Goal: Task Accomplishment & Management: Manage account settings

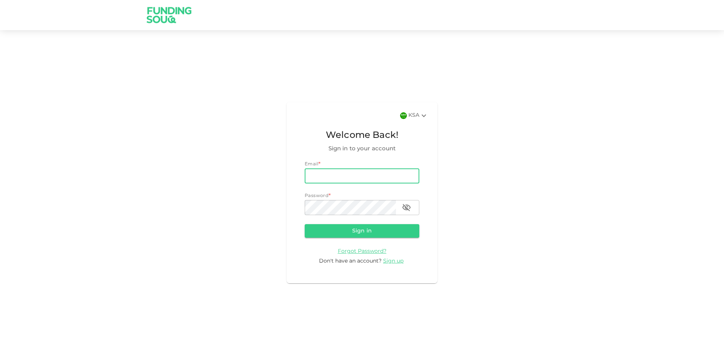
click at [359, 170] on input "email" at bounding box center [361, 175] width 115 height 15
type input "[EMAIL_ADDRESS][DOMAIN_NAME]"
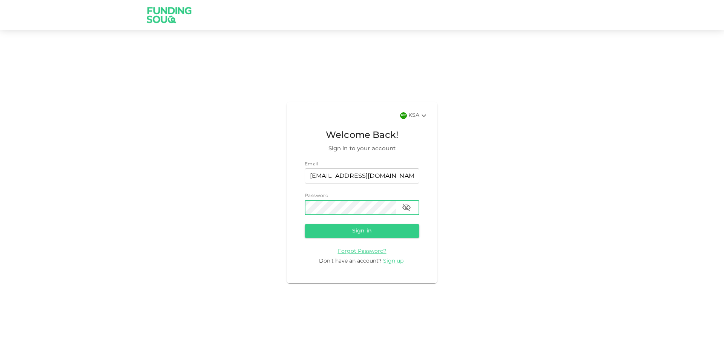
click at [304, 224] on button "Sign in" at bounding box center [361, 231] width 115 height 14
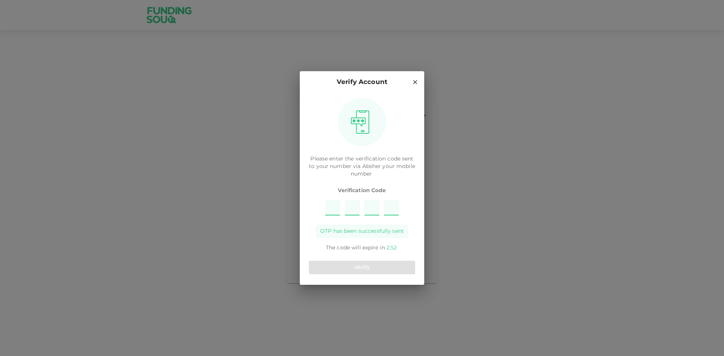
type input "3"
type input "6"
type input "8"
type input "5"
click at [376, 267] on button "Verify" at bounding box center [362, 268] width 106 height 14
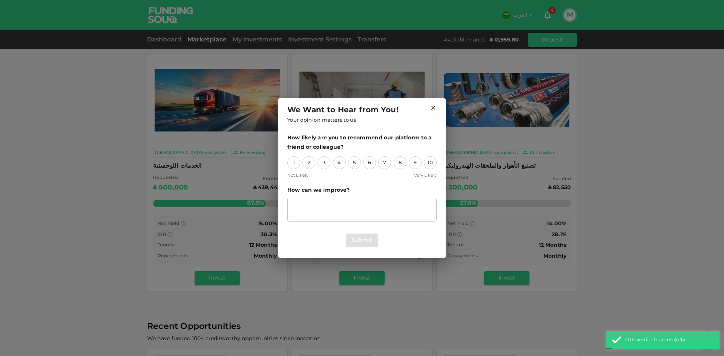
click at [433, 108] on icon at bounding box center [433, 108] width 4 height 4
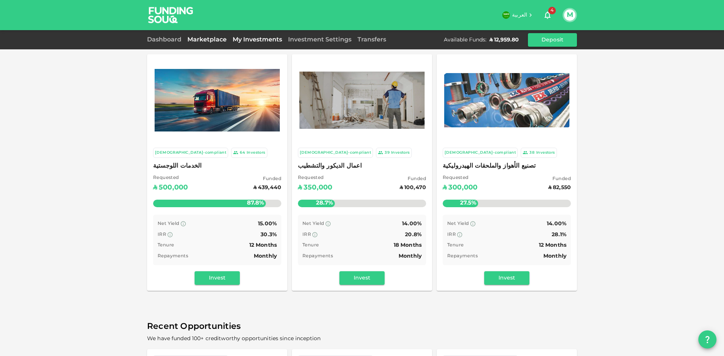
click at [250, 40] on link "My Investments" at bounding box center [256, 40] width 55 height 6
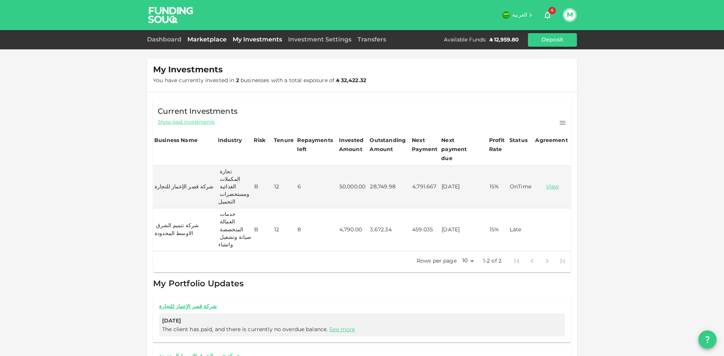
click at [202, 41] on link "Marketplace" at bounding box center [206, 40] width 45 height 6
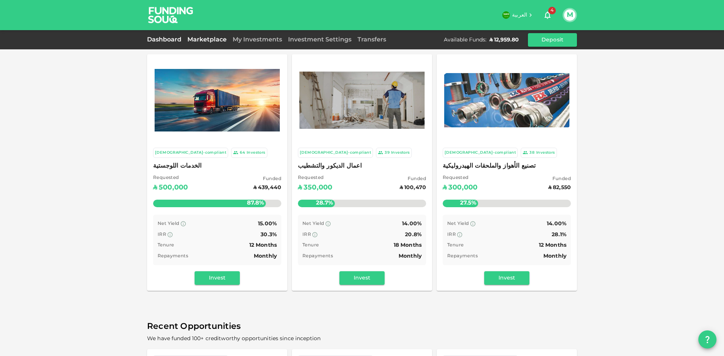
click at [167, 40] on link "Dashboard" at bounding box center [165, 40] width 37 height 6
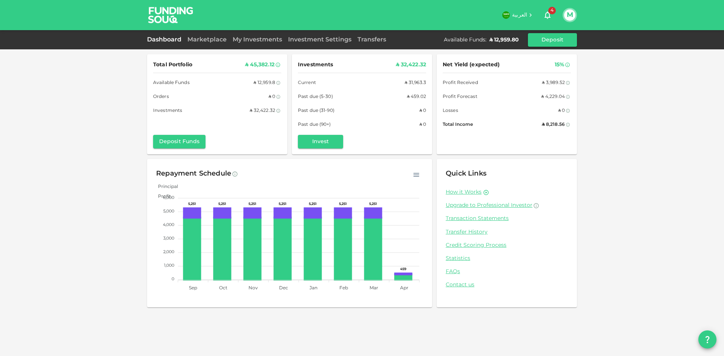
drag, startPoint x: 474, startPoint y: 219, endPoint x: 580, endPoint y: 194, distance: 109.6
click at [474, 219] on link "Transaction Statements" at bounding box center [506, 218] width 122 height 7
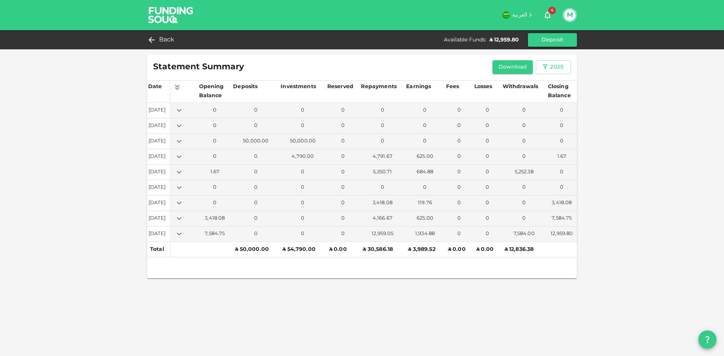
click at [542, 44] on button "Deposit" at bounding box center [552, 40] width 49 height 14
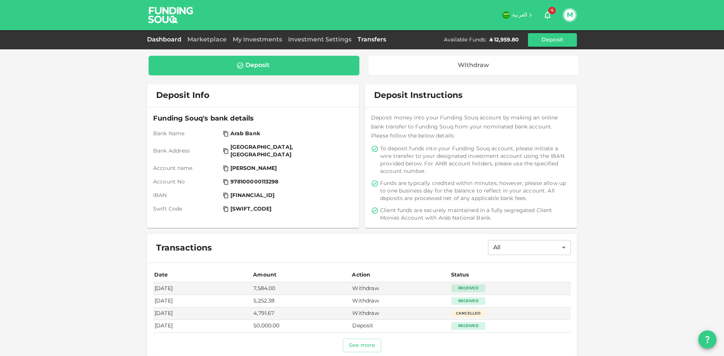
click at [171, 42] on link "Dashboard" at bounding box center [165, 40] width 37 height 6
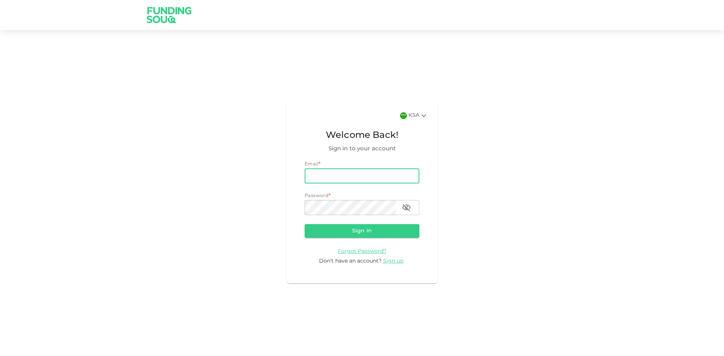
type input "[EMAIL_ADDRESS][DOMAIN_NAME]"
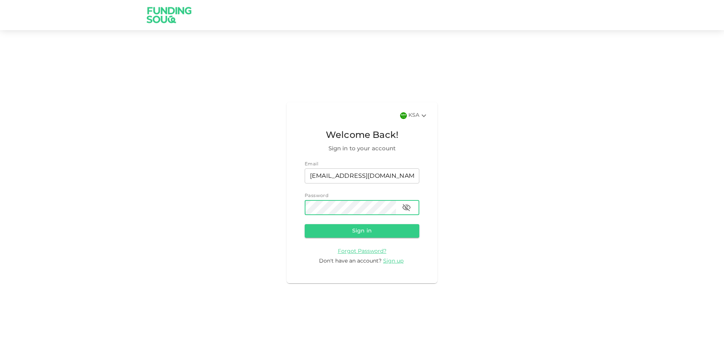
click at [304, 224] on button "Sign in" at bounding box center [361, 231] width 115 height 14
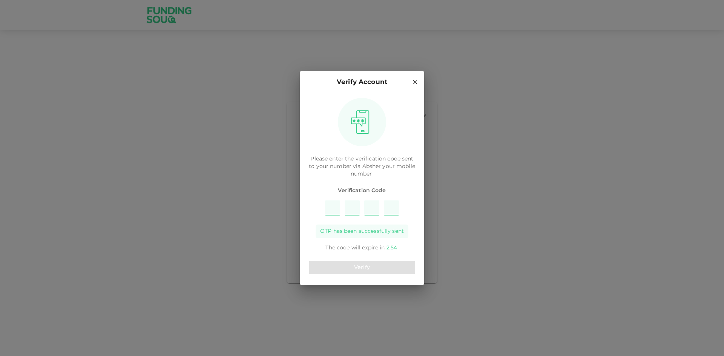
type input "6"
type input "2"
type input "9"
type input "3"
click at [377, 271] on button "Verify" at bounding box center [362, 268] width 106 height 14
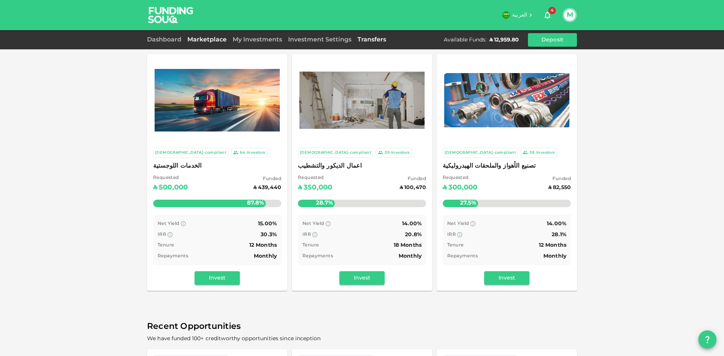
click at [365, 39] on link "Transfers" at bounding box center [371, 40] width 35 height 6
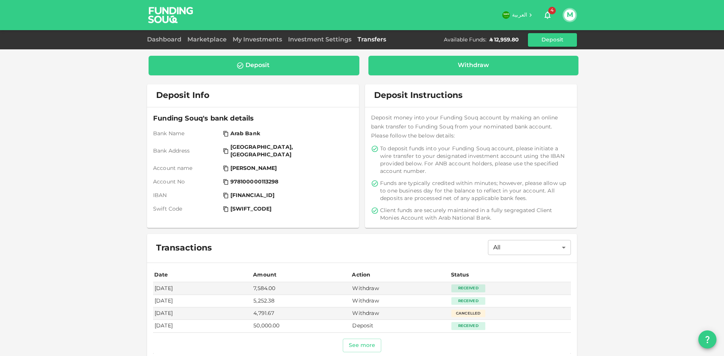
click at [466, 68] on div "Withdraw" at bounding box center [472, 66] width 31 height 8
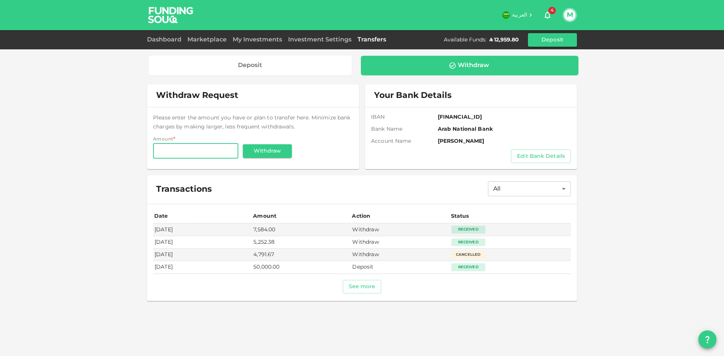
click at [177, 150] on input "Amount" at bounding box center [195, 151] width 85 height 15
type input "12,959.80"
click at [278, 148] on button "Withdraw" at bounding box center [267, 151] width 49 height 14
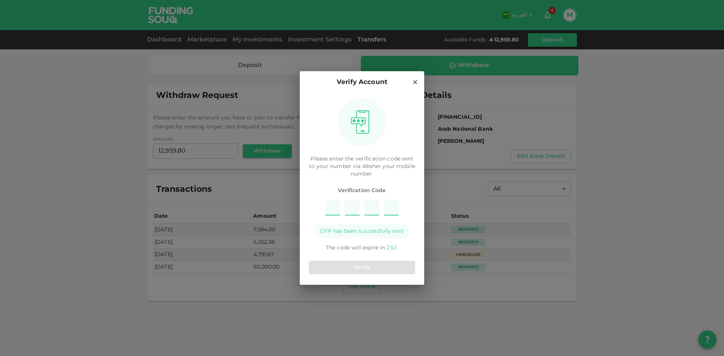
type input "6"
type input "7"
type input "4"
type input "8"
click at [341, 266] on button "Verify" at bounding box center [362, 268] width 106 height 14
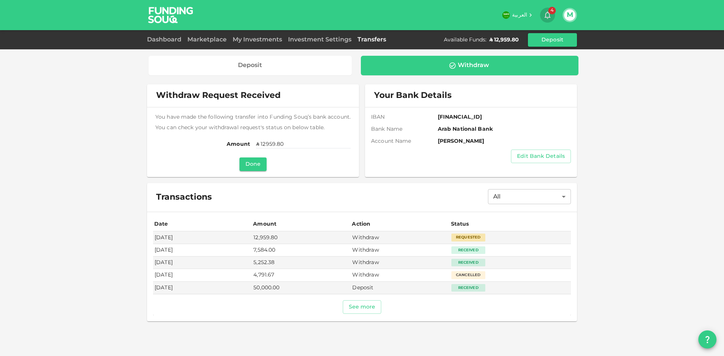
click at [545, 15] on icon "button" at bounding box center [547, 15] width 9 height 9
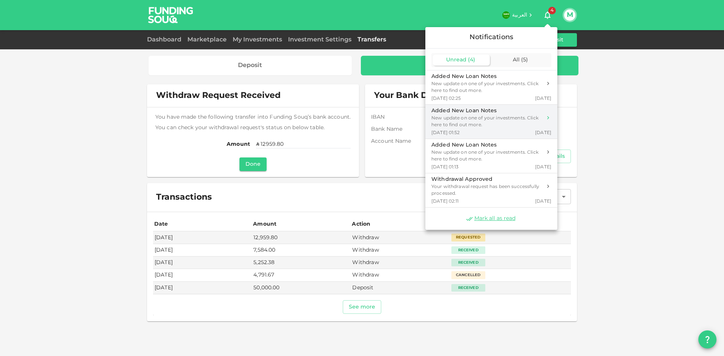
click at [491, 129] on div "Added New Loan Notes New update on one of your investments. Click here to find …" at bounding box center [491, 121] width 120 height 29
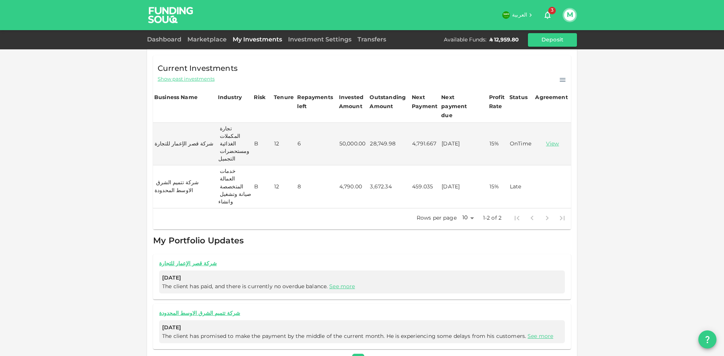
scroll to position [46, 0]
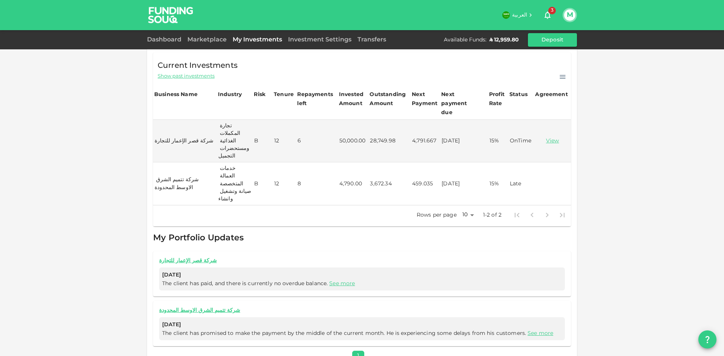
click at [549, 12] on span "3" at bounding box center [552, 11] width 8 height 8
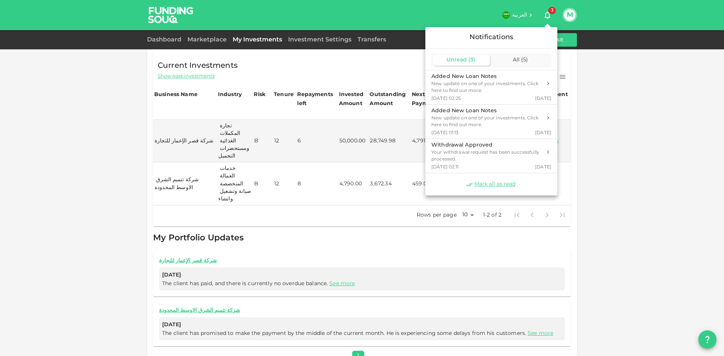
click at [627, 143] on div at bounding box center [362, 178] width 724 height 356
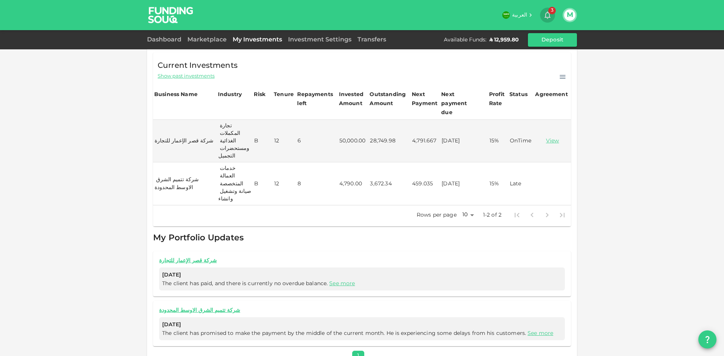
click at [548, 10] on span "3" at bounding box center [552, 11] width 8 height 8
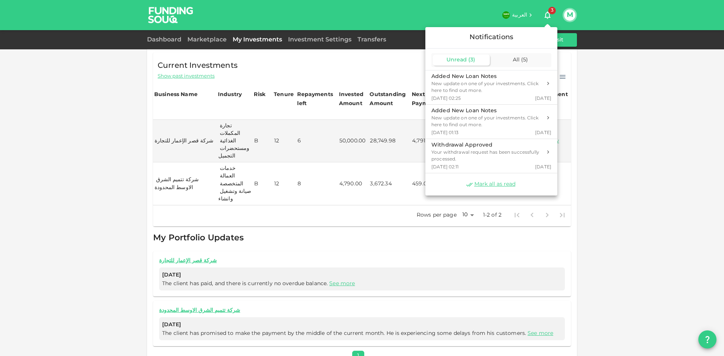
click at [548, 11] on div at bounding box center [362, 178] width 724 height 356
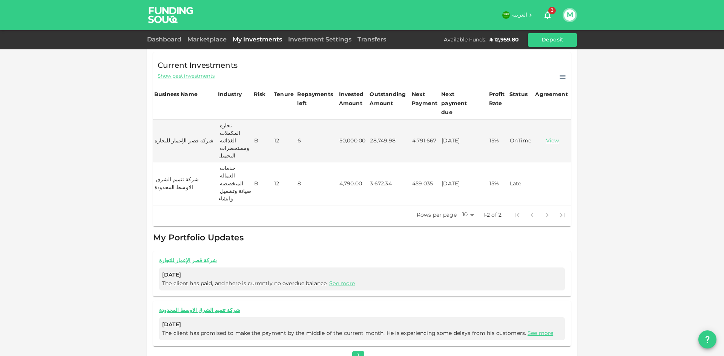
click at [155, 35] on div "Dashboard" at bounding box center [165, 39] width 37 height 9
click at [155, 38] on div "Dashboard" at bounding box center [165, 39] width 37 height 9
click at [157, 40] on link "Dashboard" at bounding box center [165, 40] width 37 height 6
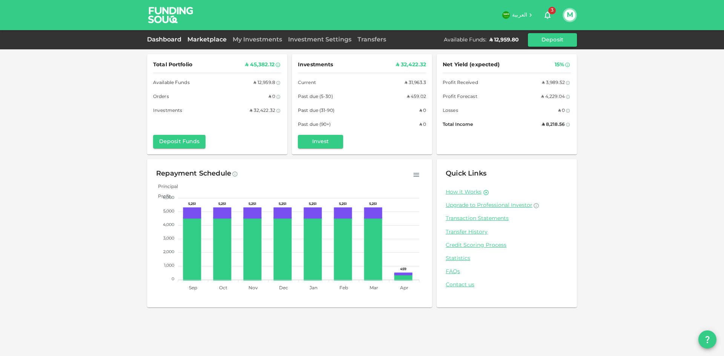
click at [212, 39] on link "Marketplace" at bounding box center [206, 40] width 45 height 6
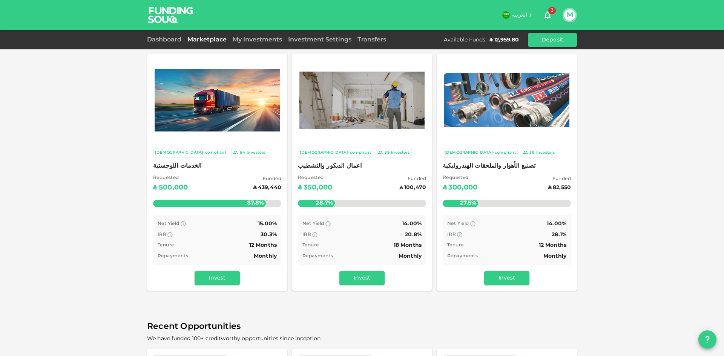
click at [238, 240] on div "Net Yield 15.00% IRR 30.3% Tenure 12 Months Repayments Monthly" at bounding box center [217, 240] width 128 height 50
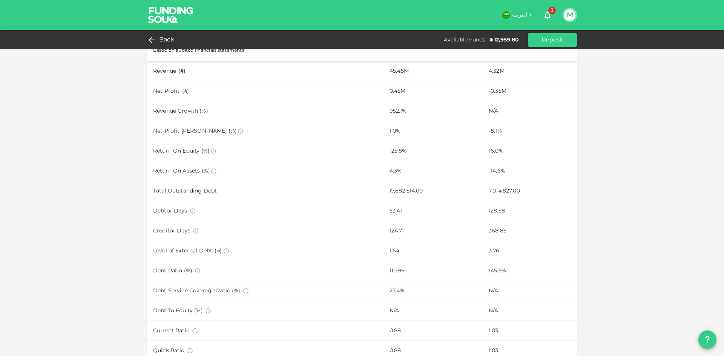
scroll to position [377, 0]
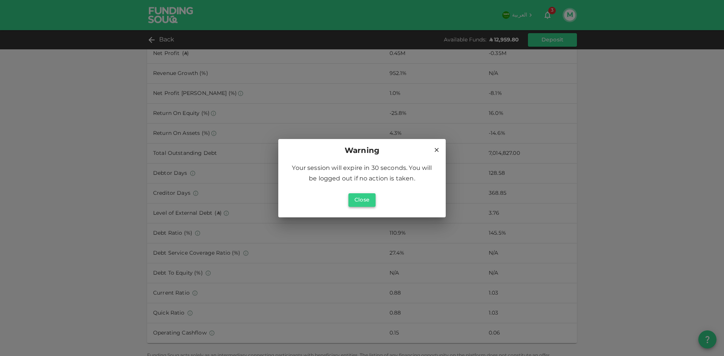
click at [357, 201] on button "Close" at bounding box center [361, 200] width 27 height 14
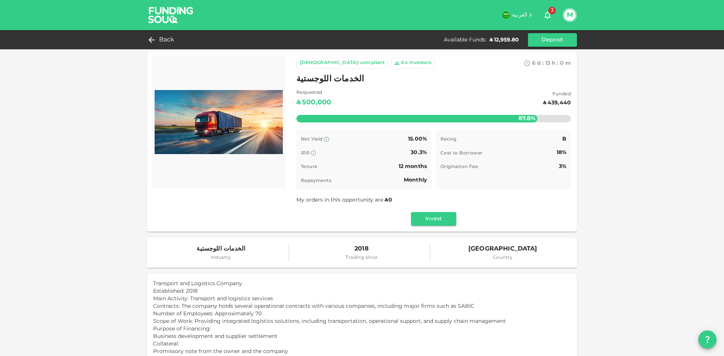
scroll to position [0, 0]
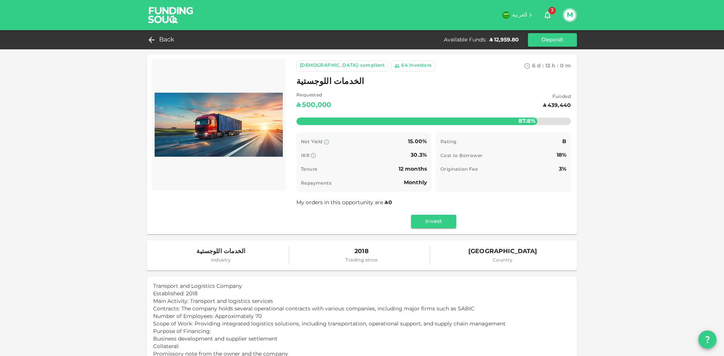
click at [548, 14] on icon "button" at bounding box center [547, 15] width 9 height 9
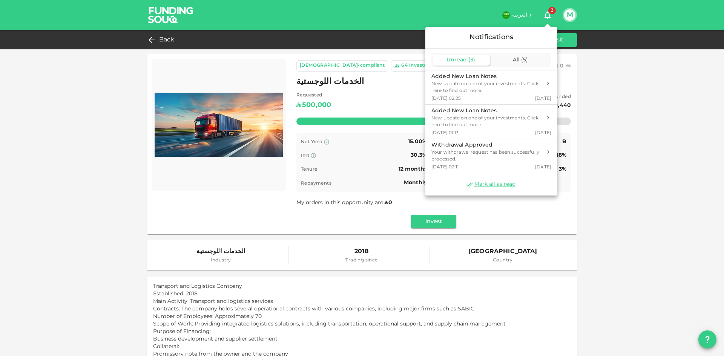
click at [638, 162] on div at bounding box center [362, 178] width 724 height 356
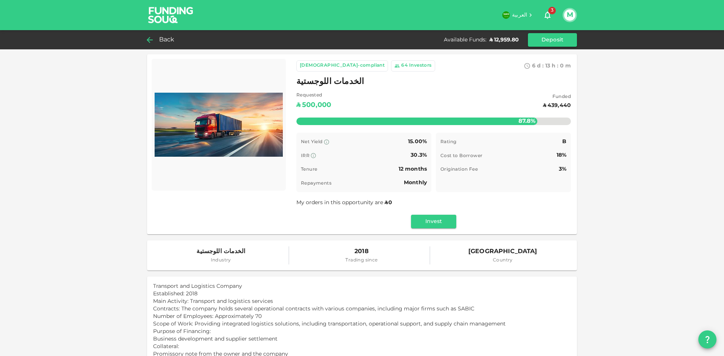
click at [174, 40] on span "Back" at bounding box center [166, 40] width 15 height 11
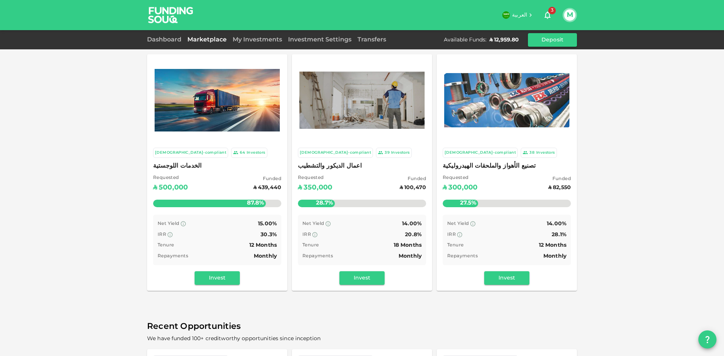
click at [478, 176] on div "Requested ʢ 300,000 Funded ʢ 82,550" at bounding box center [506, 183] width 128 height 19
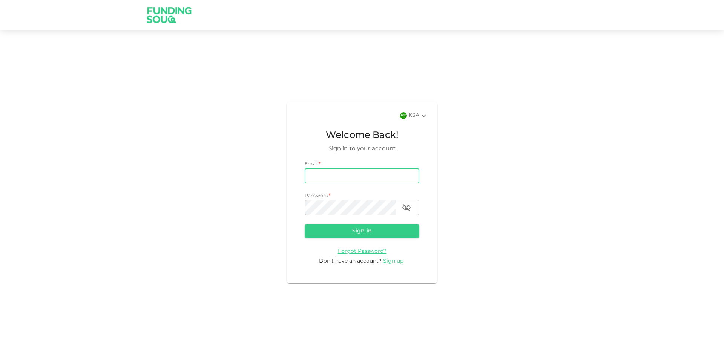
click at [324, 181] on input "email" at bounding box center [361, 175] width 115 height 15
type input "[EMAIL_ADDRESS][DOMAIN_NAME]"
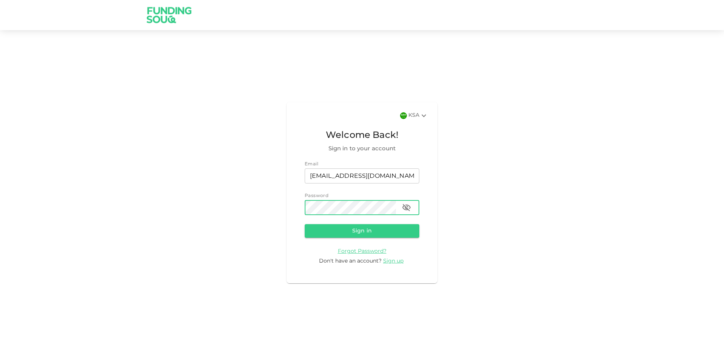
click at [304, 224] on button "Sign in" at bounding box center [361, 231] width 115 height 14
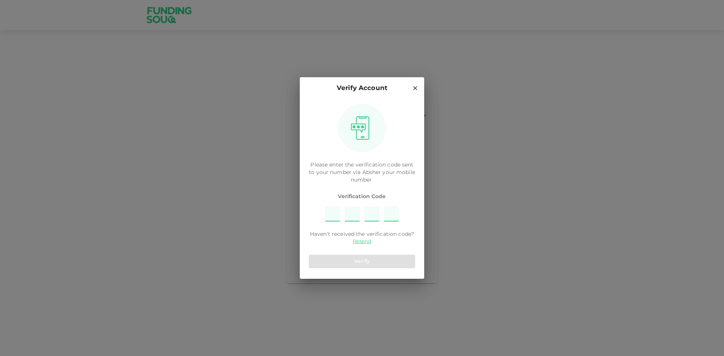
click at [413, 89] on icon at bounding box center [415, 88] width 7 height 7
